Goal: Task Accomplishment & Management: Manage account settings

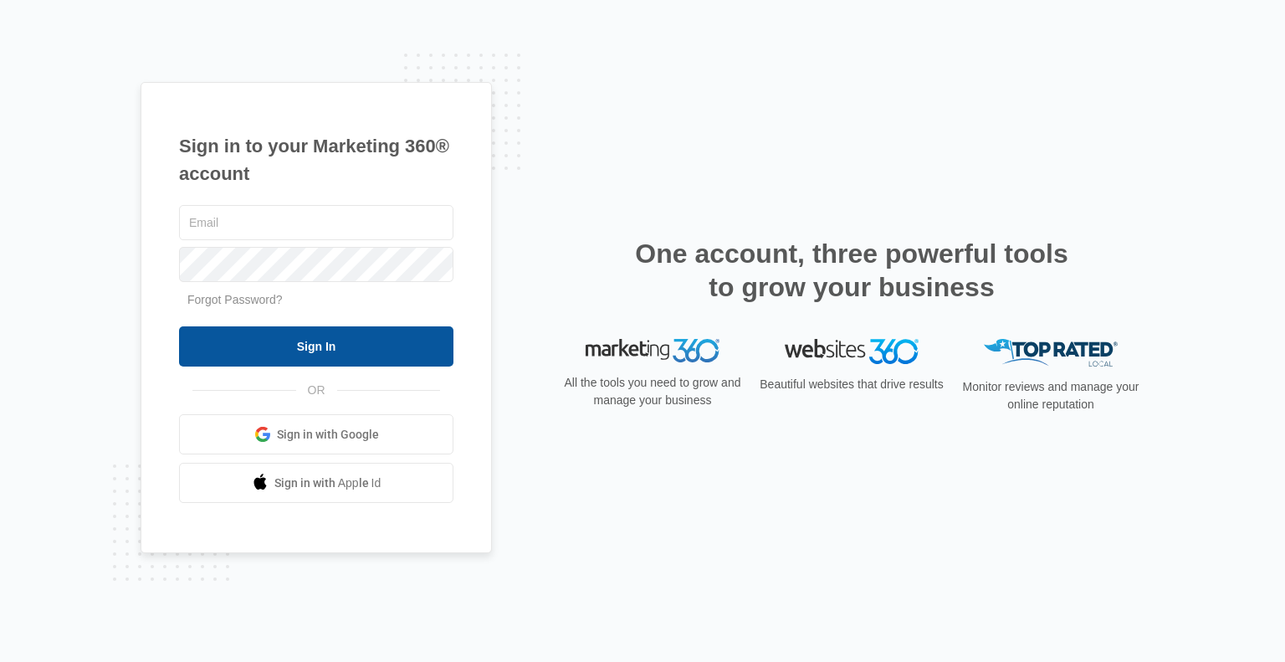
type input "[EMAIL_ADDRESS][DOMAIN_NAME]"
click at [343, 354] on input "Sign In" at bounding box center [316, 346] width 274 height 40
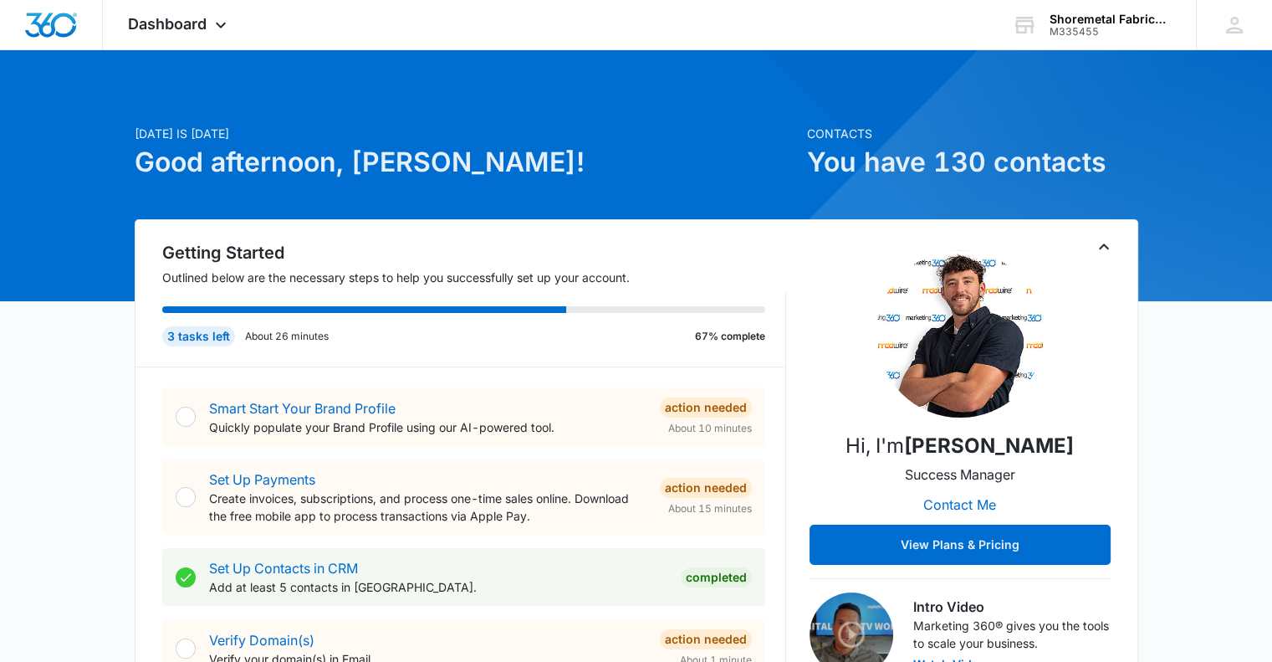
click at [366, 343] on div "3 tasks left About 26 minutes 67% complete" at bounding box center [463, 336] width 603 height 20
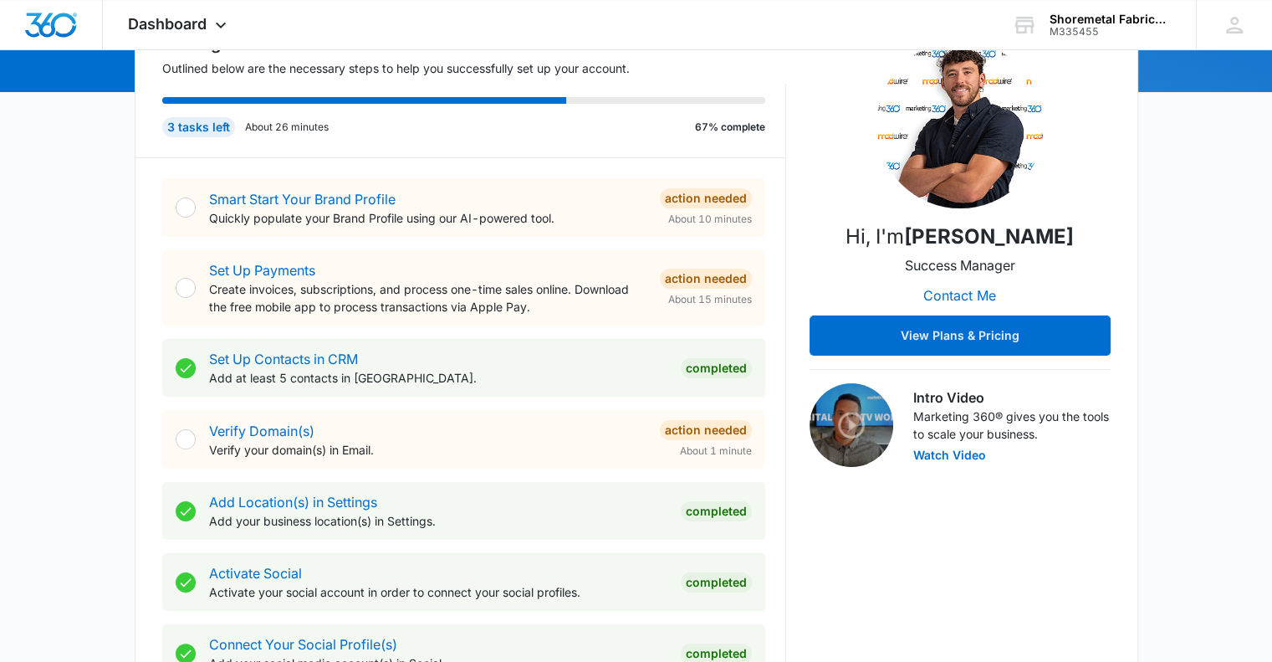
scroll to position [167, 0]
